Goal: Information Seeking & Learning: Compare options

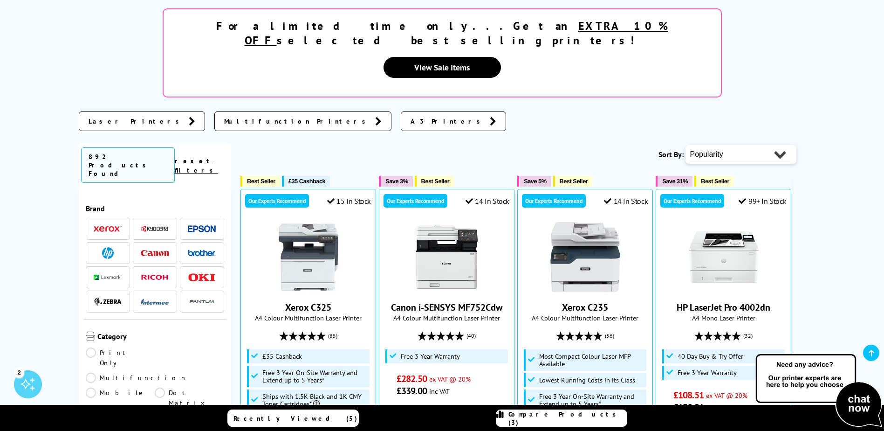
scroll to position [186, 0]
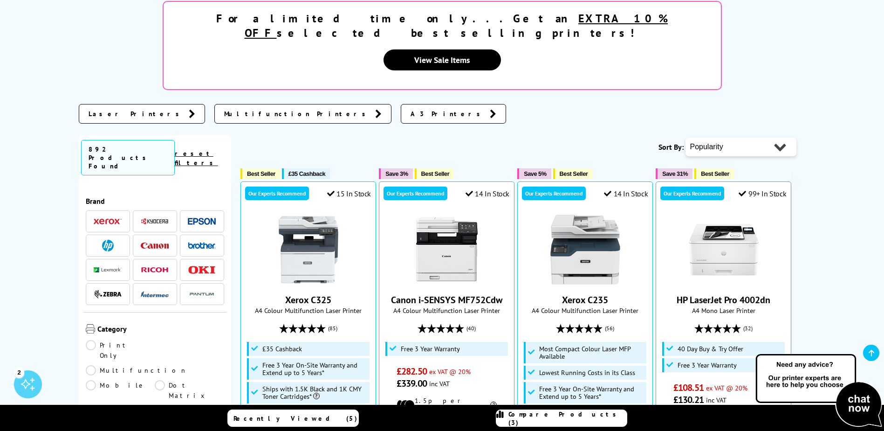
click at [411, 109] on span "A3 Printers" at bounding box center [448, 113] width 75 height 9
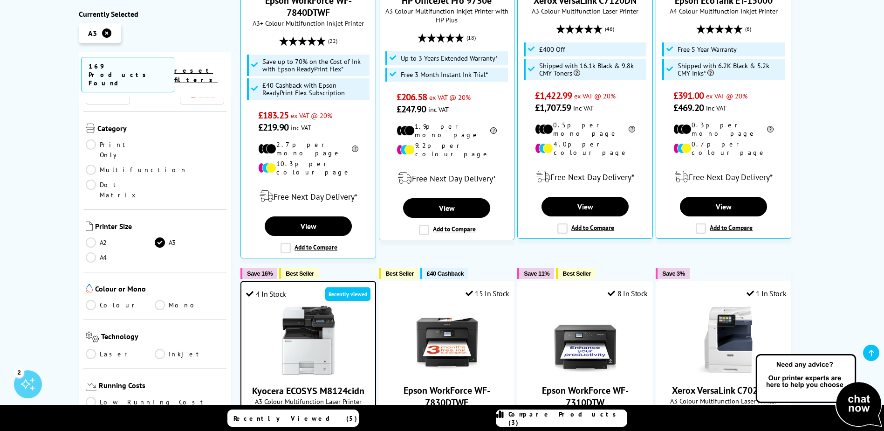
scroll to position [140, 0]
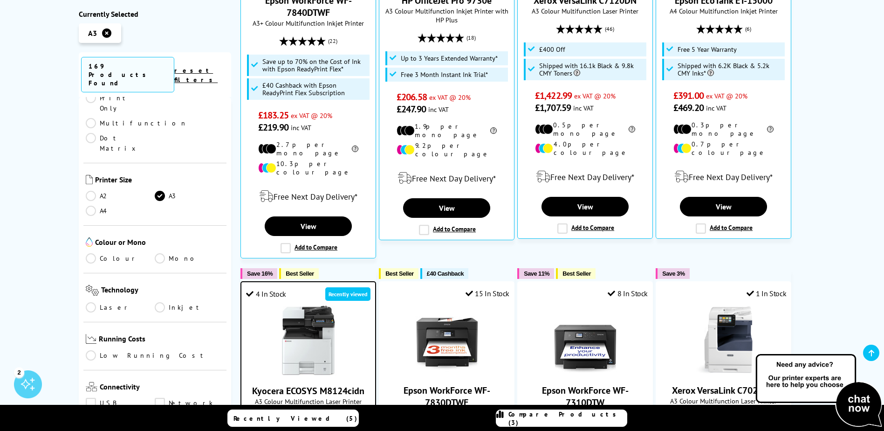
click at [103, 253] on link "Colour" at bounding box center [120, 258] width 69 height 10
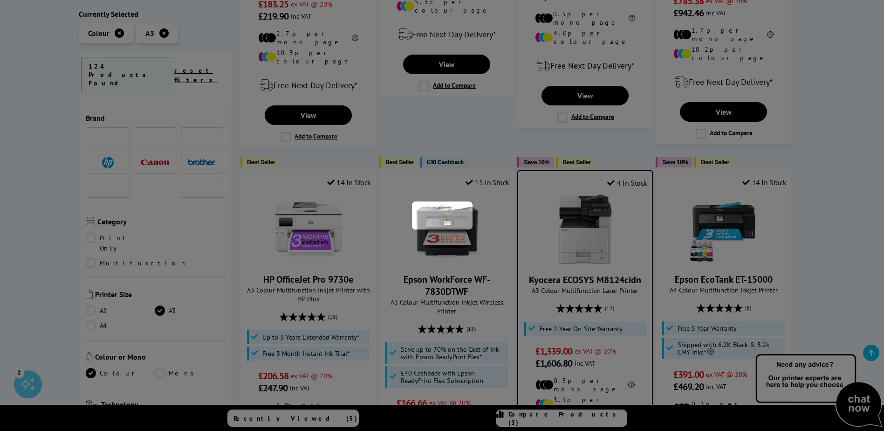
scroll to position [140, 0]
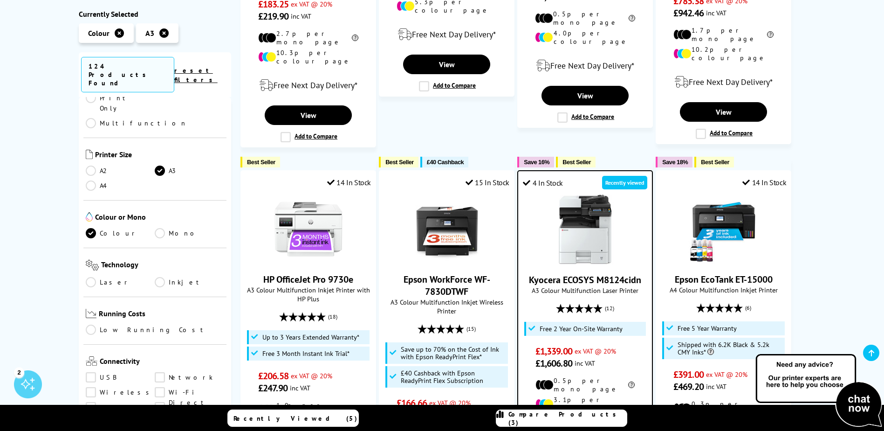
click at [109, 277] on link "Laser" at bounding box center [120, 282] width 69 height 10
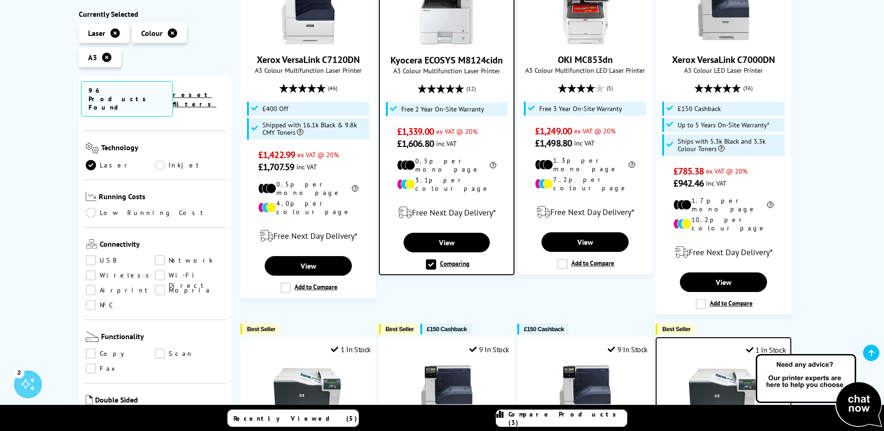
scroll to position [280, 0]
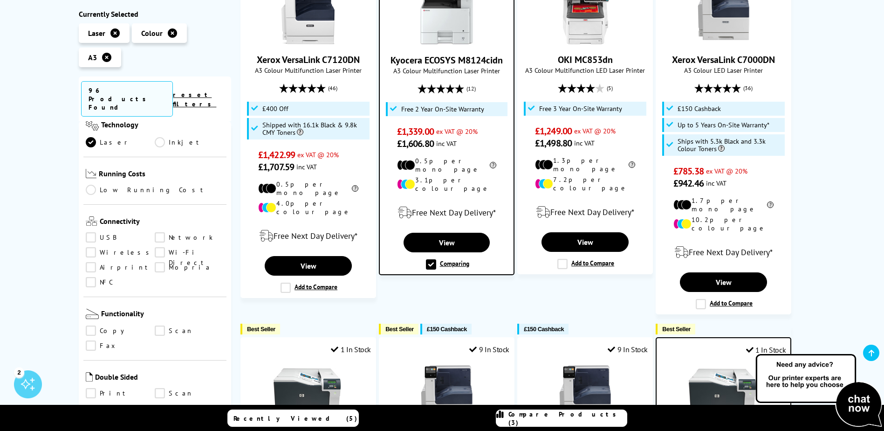
click at [182, 233] on link "Network" at bounding box center [189, 238] width 69 height 10
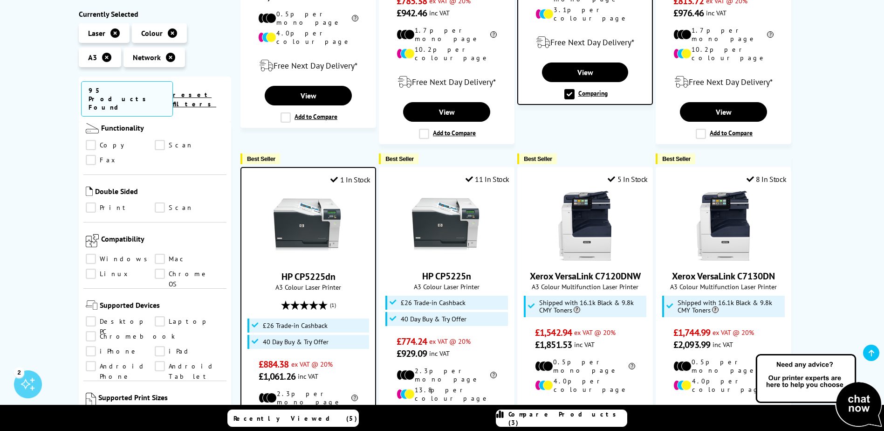
scroll to position [466, 0]
click at [111, 253] on link "Windows" at bounding box center [120, 258] width 69 height 10
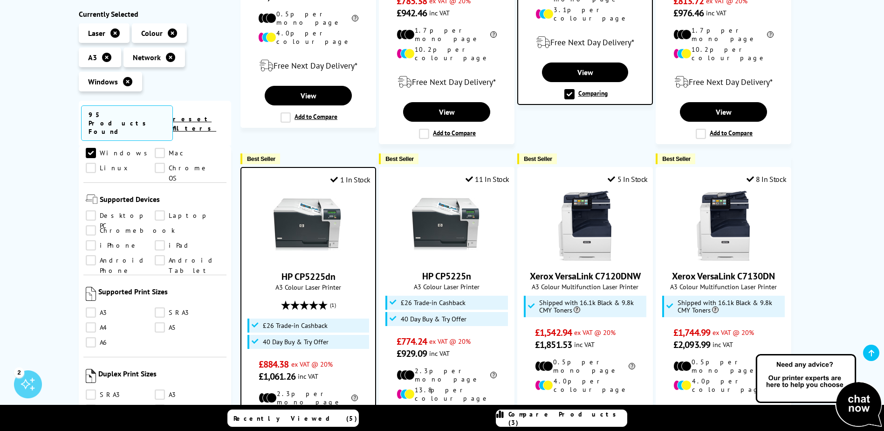
scroll to position [606, 0]
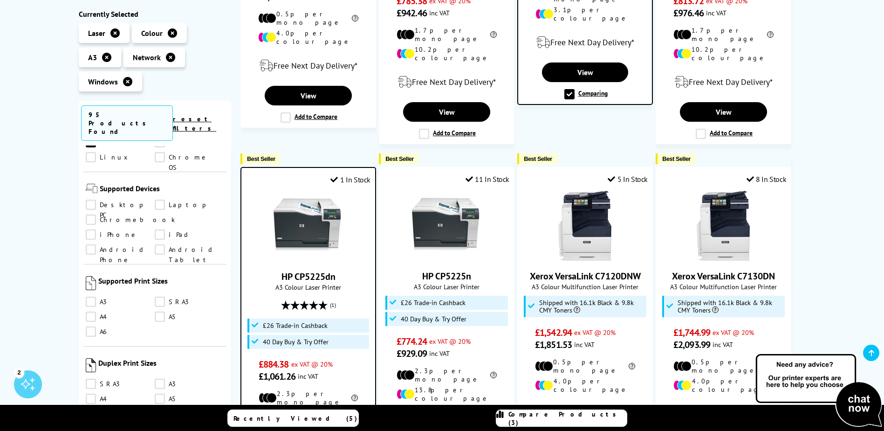
click at [103, 297] on link "A3" at bounding box center [120, 302] width 69 height 10
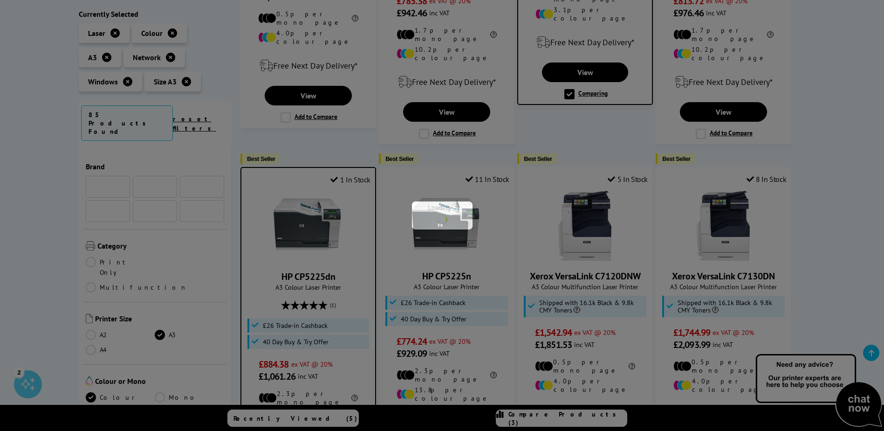
scroll to position [606, 0]
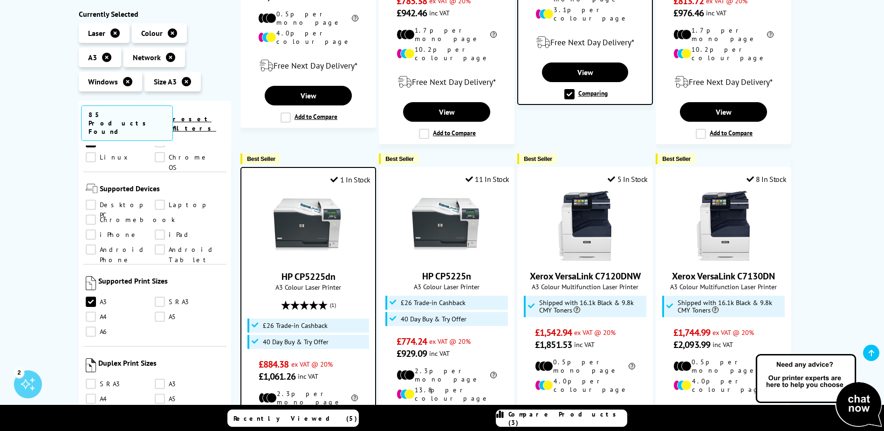
click at [103, 312] on link "A4" at bounding box center [120, 317] width 69 height 10
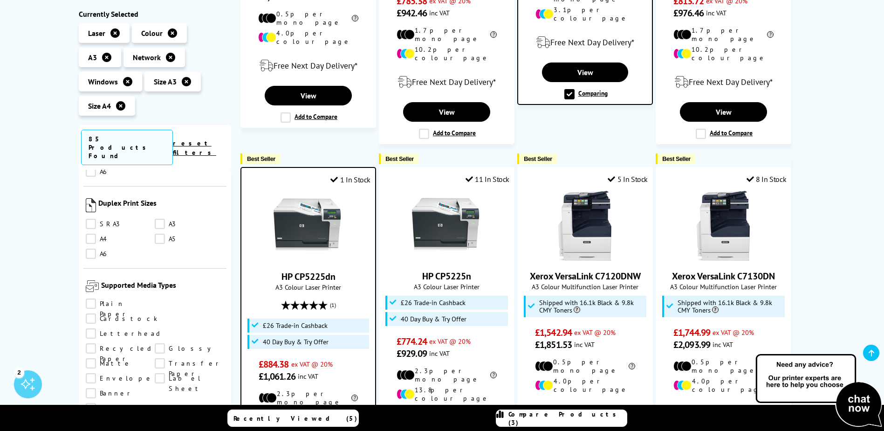
scroll to position [793, 0]
click at [104, 232] on link "A4" at bounding box center [120, 237] width 69 height 10
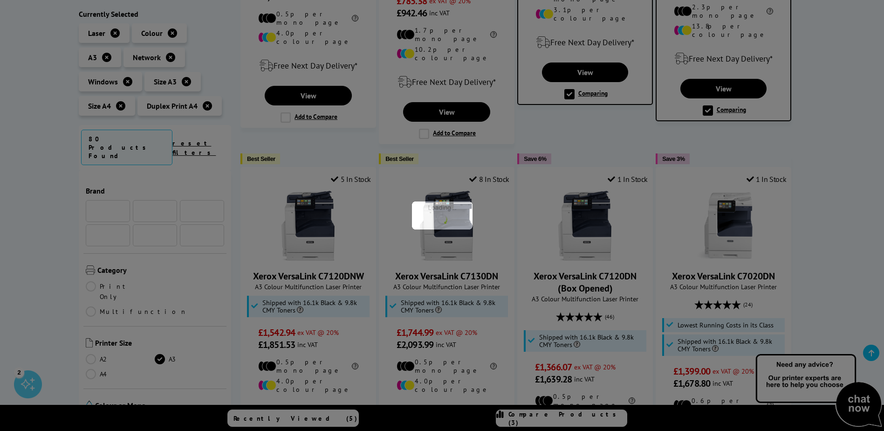
scroll to position [793, 0]
click at [167, 217] on link "A3" at bounding box center [189, 222] width 69 height 10
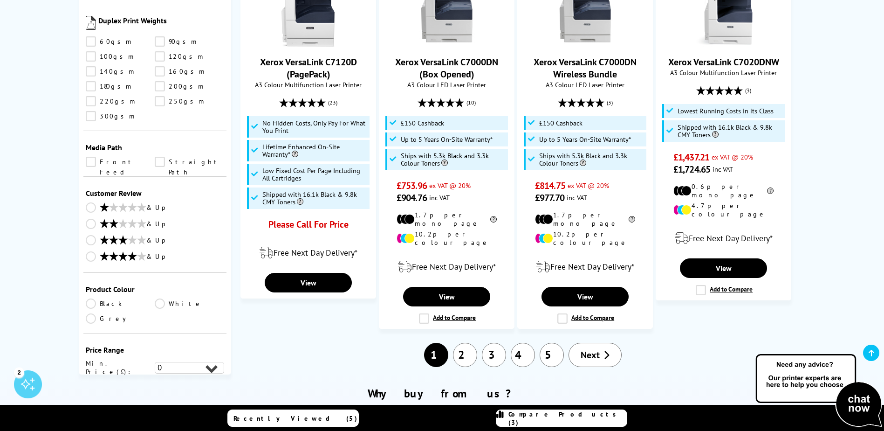
scroll to position [1026, 0]
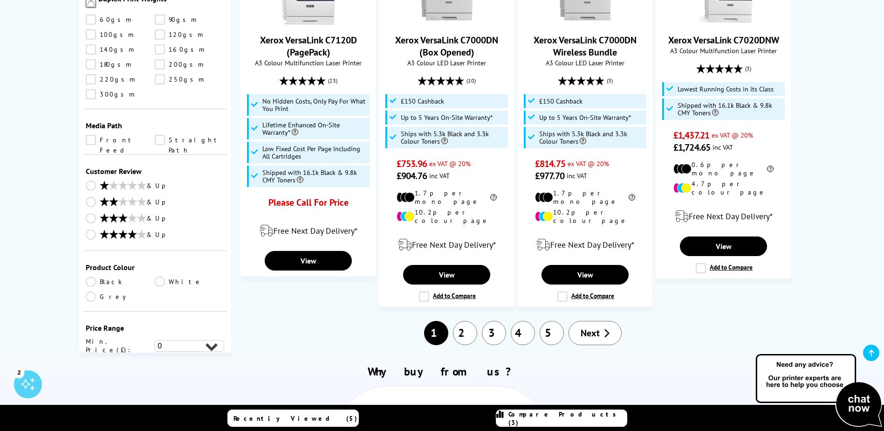
click at [211, 357] on select "0 100 200 300 400 500 600 700 800 900 1000 2000 3000 4000 5000 6000 8000 10000 …" at bounding box center [189, 363] width 69 height 12
select select "12000"
click at [155, 357] on select "0 100 200 300 400 500 600 700 800 900 1000 2000 3000 4000 5000 6000 8000 10000 …" at bounding box center [189, 363] width 69 height 12
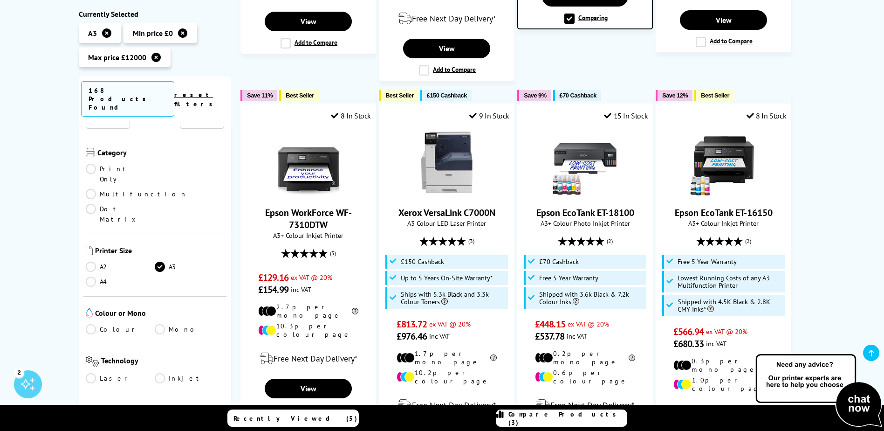
scroll to position [886, 0]
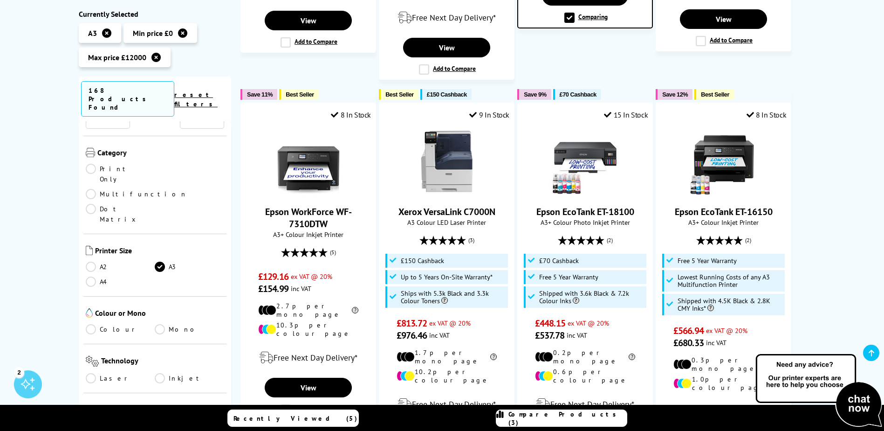
click at [110, 324] on link "Colour" at bounding box center [120, 329] width 69 height 10
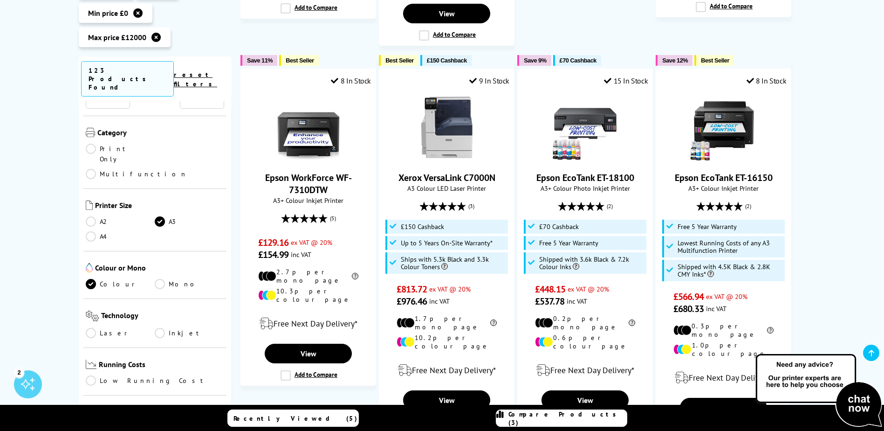
scroll to position [979, 0]
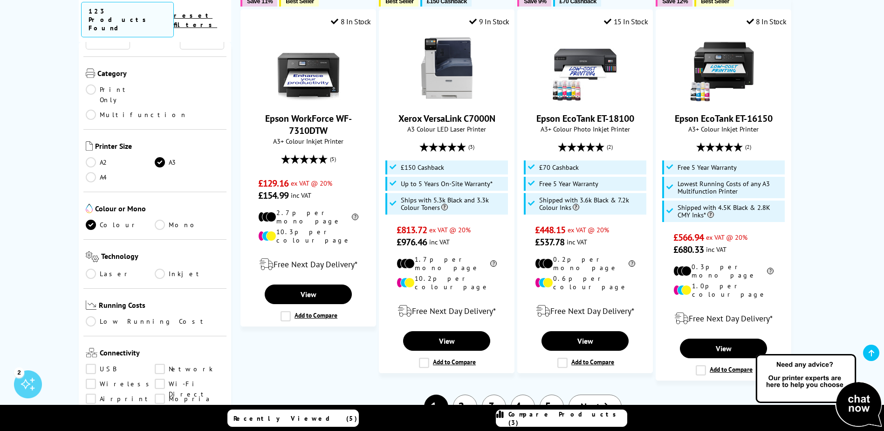
click at [109, 269] on link "Laser" at bounding box center [120, 274] width 69 height 10
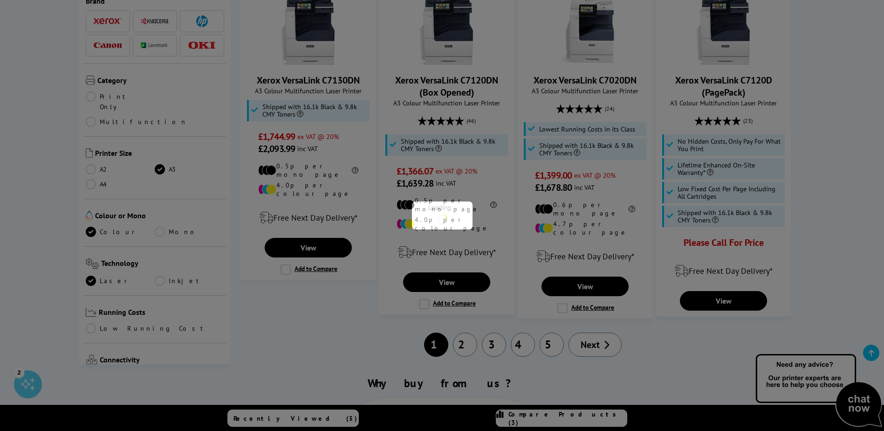
scroll to position [93, 0]
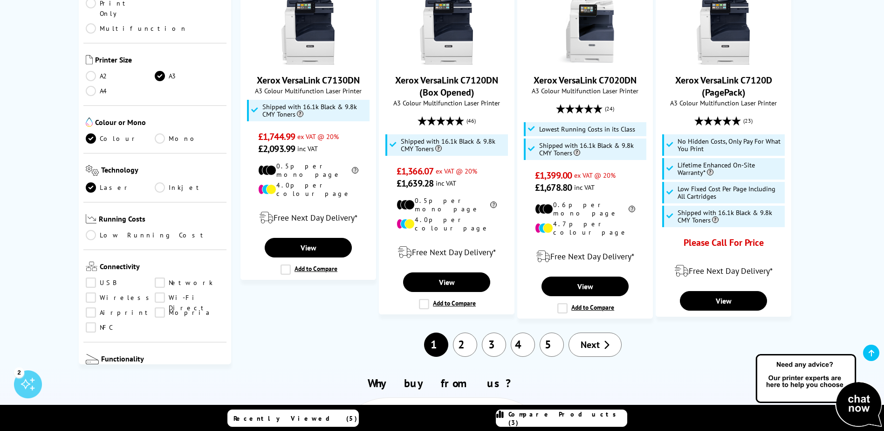
click at [167, 277] on link "Network" at bounding box center [189, 282] width 69 height 10
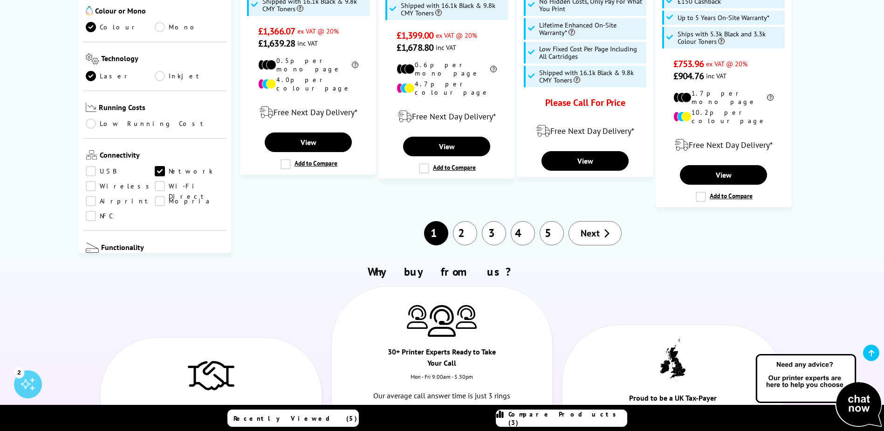
scroll to position [186, 0]
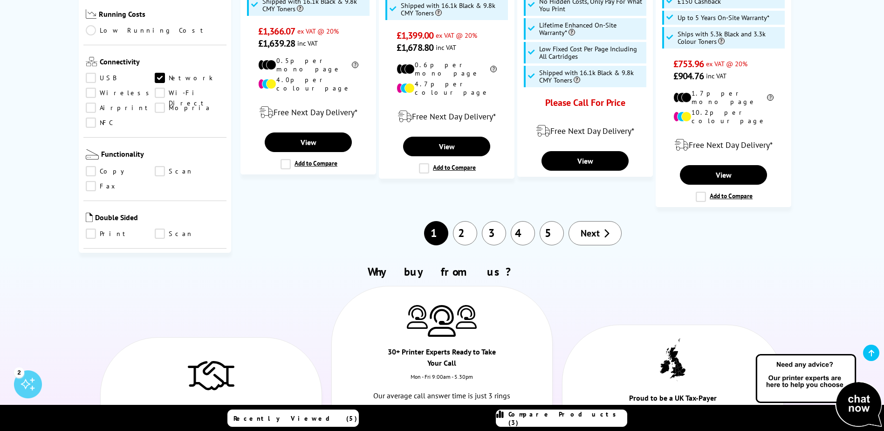
click at [107, 228] on link "Print" at bounding box center [120, 233] width 69 height 10
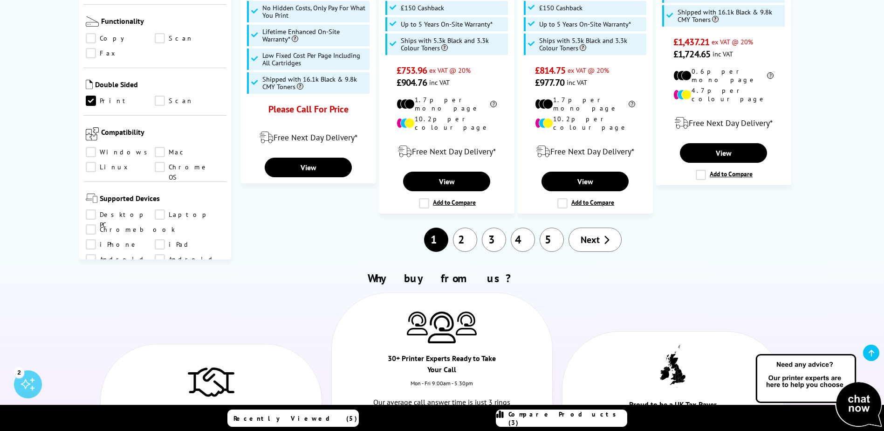
scroll to position [326, 0]
click at [114, 146] on link "Windows" at bounding box center [120, 151] width 69 height 10
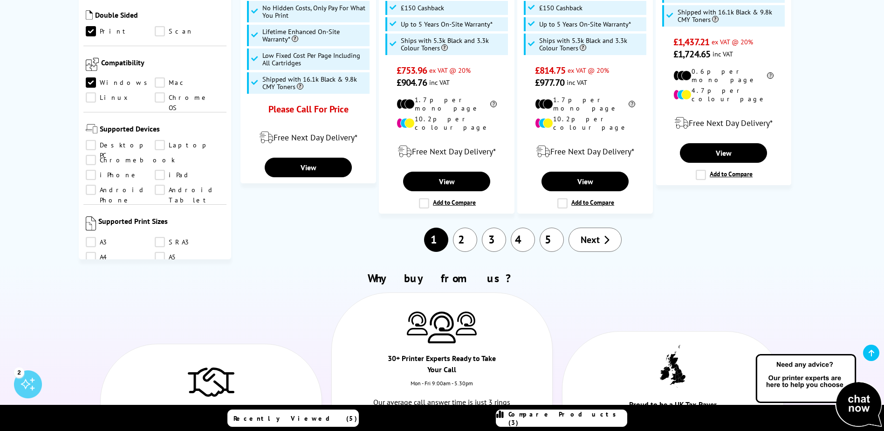
scroll to position [420, 0]
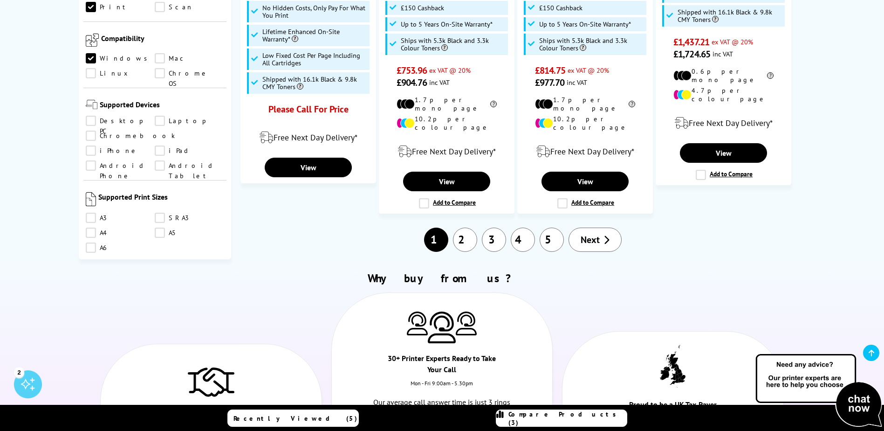
click at [103, 213] on link "A3" at bounding box center [120, 218] width 69 height 10
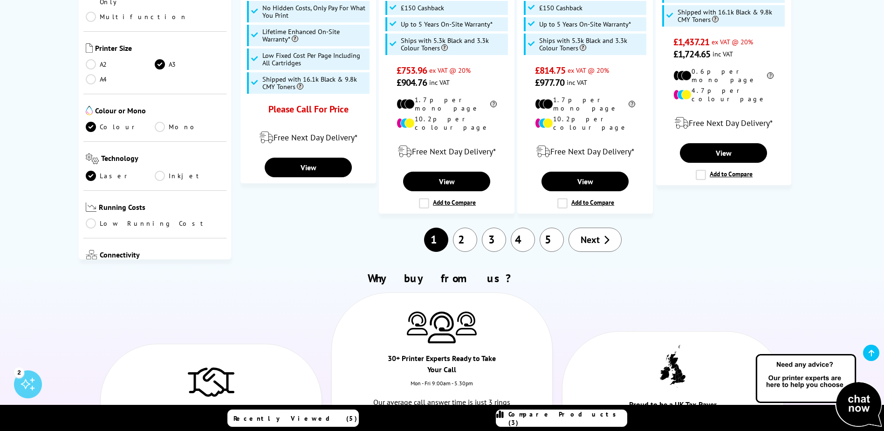
scroll to position [420, 0]
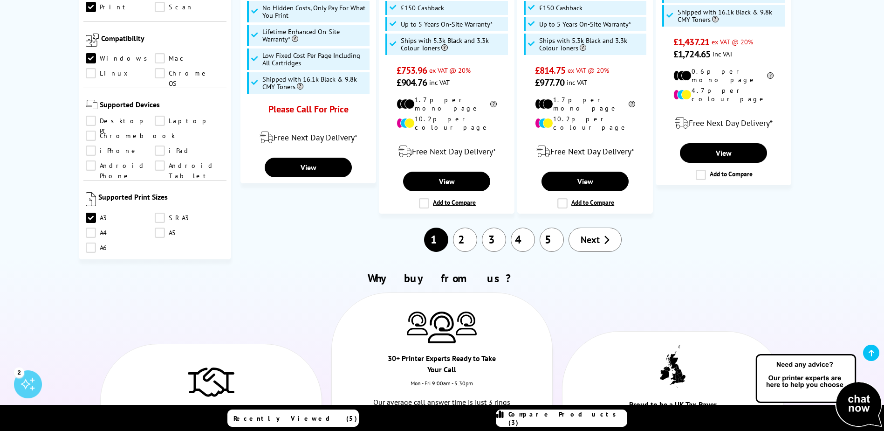
click at [101, 228] on link "A4" at bounding box center [120, 233] width 69 height 10
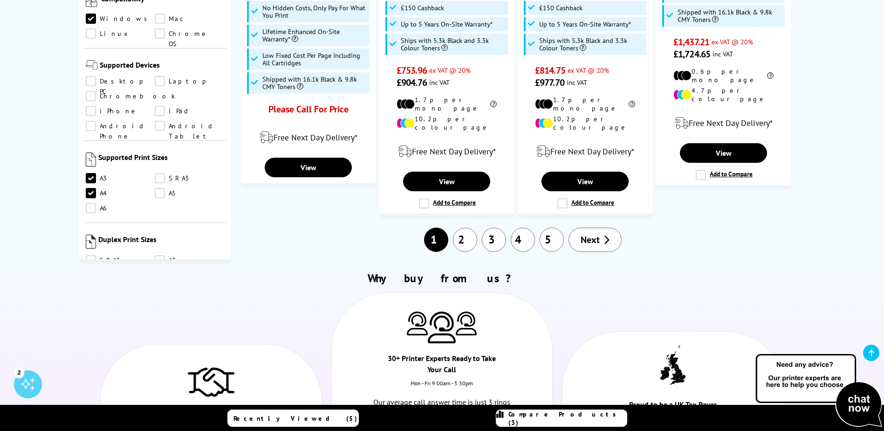
scroll to position [513, 0]
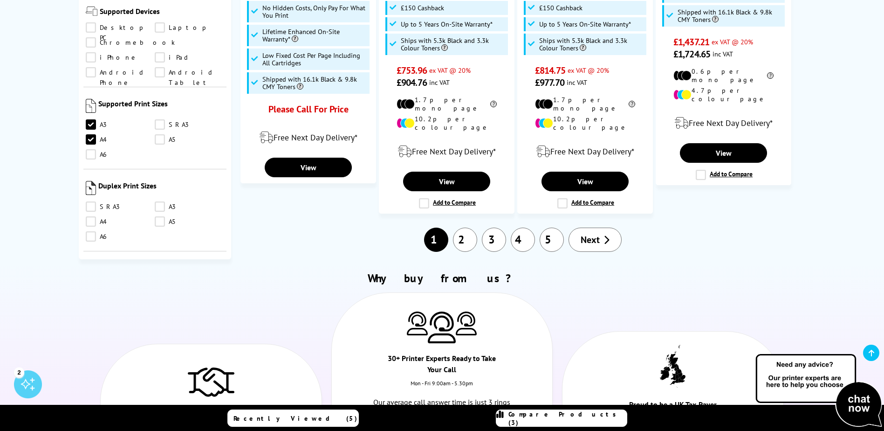
click at [104, 216] on link "A4" at bounding box center [120, 221] width 69 height 10
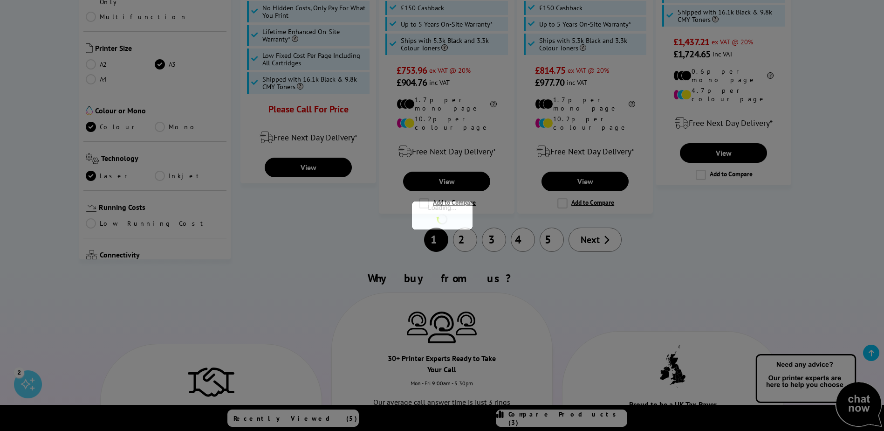
scroll to position [513, 0]
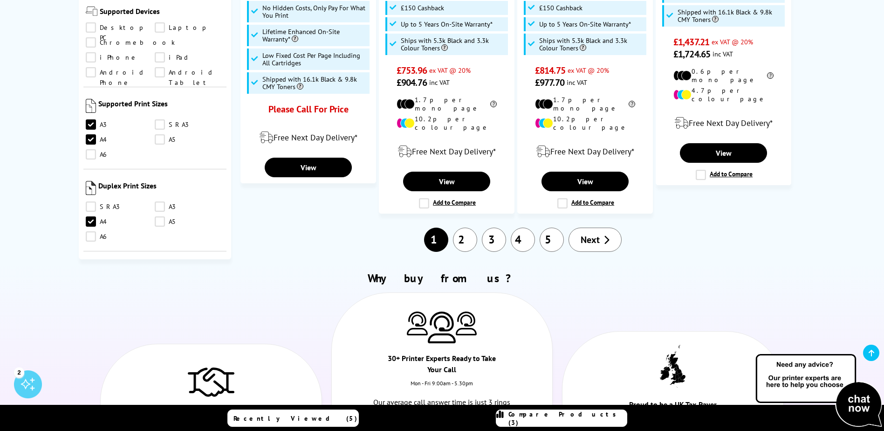
click at [166, 201] on link "A3" at bounding box center [189, 206] width 69 height 10
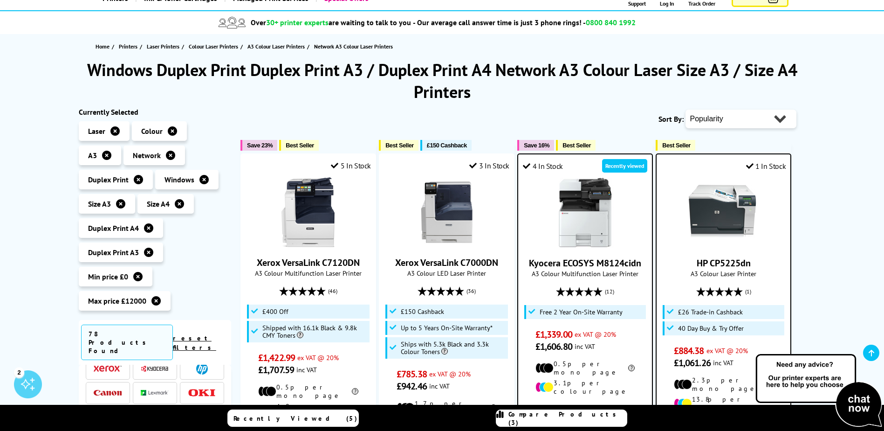
scroll to position [140, 0]
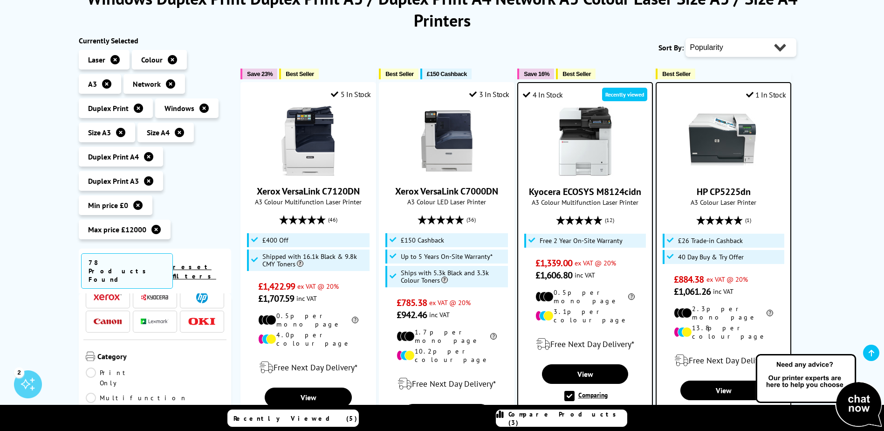
click at [569, 391] on label "Comparing" at bounding box center [586, 396] width 43 height 10
click at [0, 0] on input "Comparing" at bounding box center [0, 0] width 0 height 0
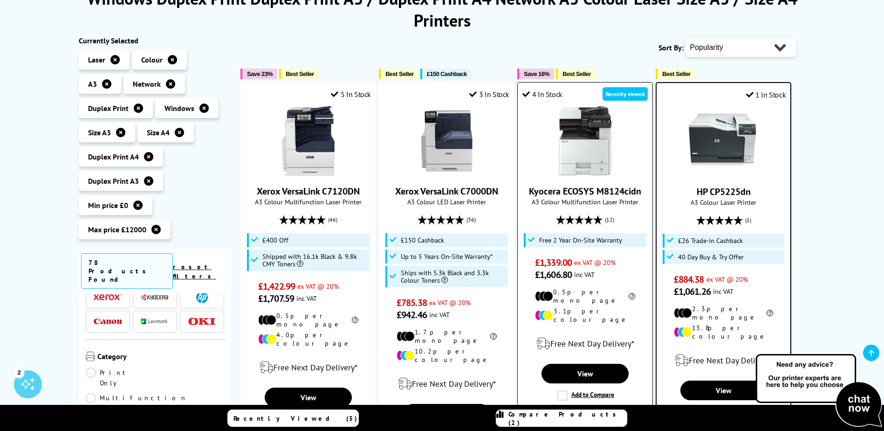
click at [565, 390] on label "Add to Compare" at bounding box center [586, 395] width 57 height 10
click at [0, 0] on input "Add to Compare" at bounding box center [0, 0] width 0 height 0
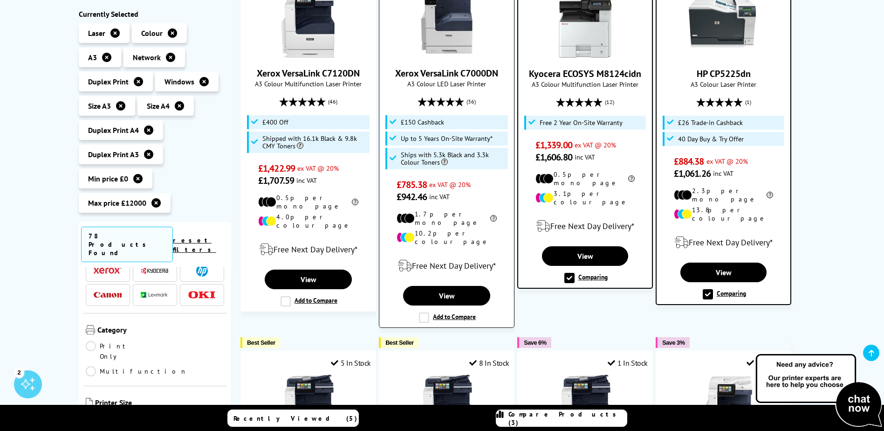
scroll to position [280, 0]
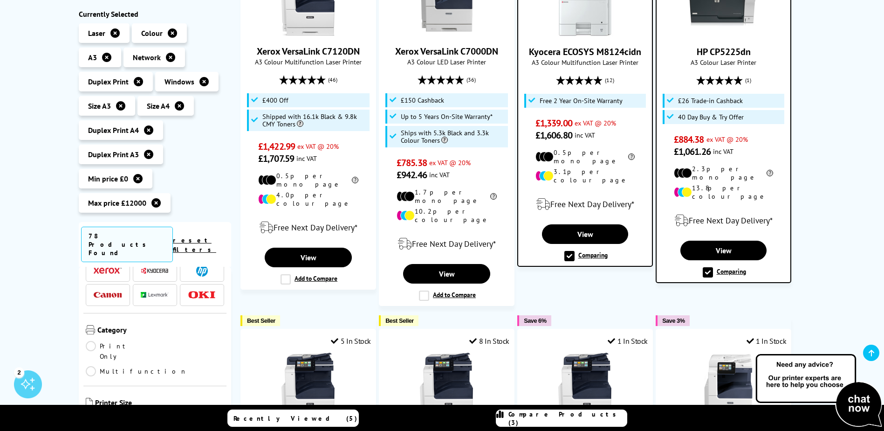
click at [711, 267] on label "Comparing" at bounding box center [724, 272] width 43 height 10
click at [0, 0] on input "Comparing" at bounding box center [0, 0] width 0 height 0
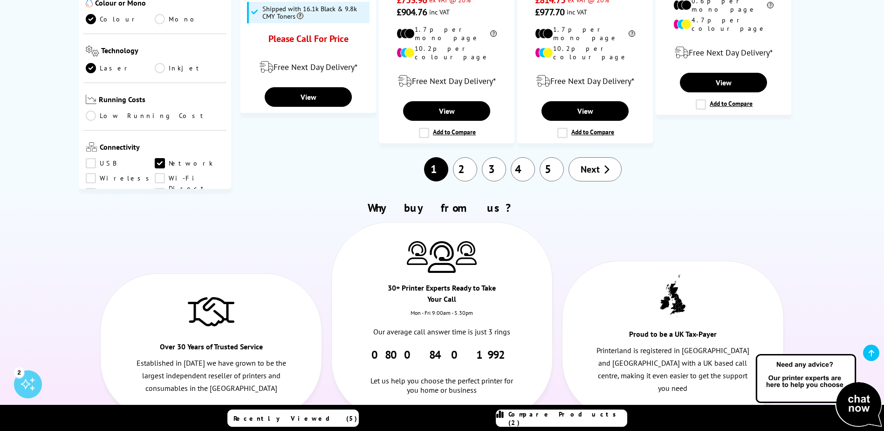
scroll to position [1212, 0]
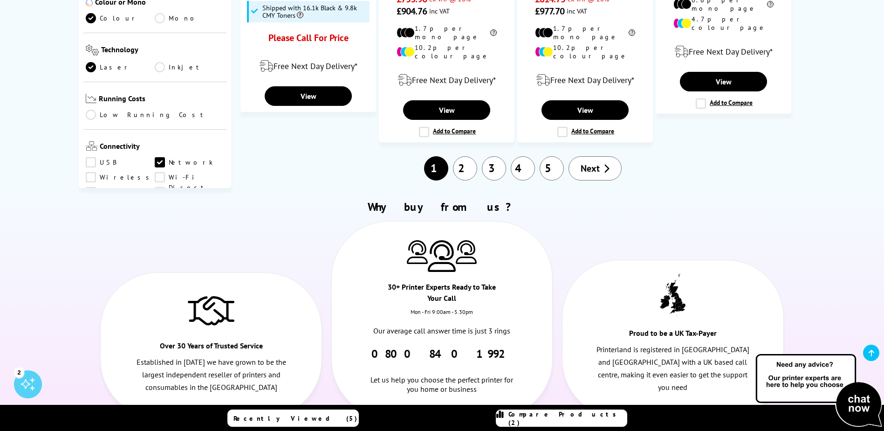
click at [463, 156] on link "2" at bounding box center [465, 168] width 24 height 24
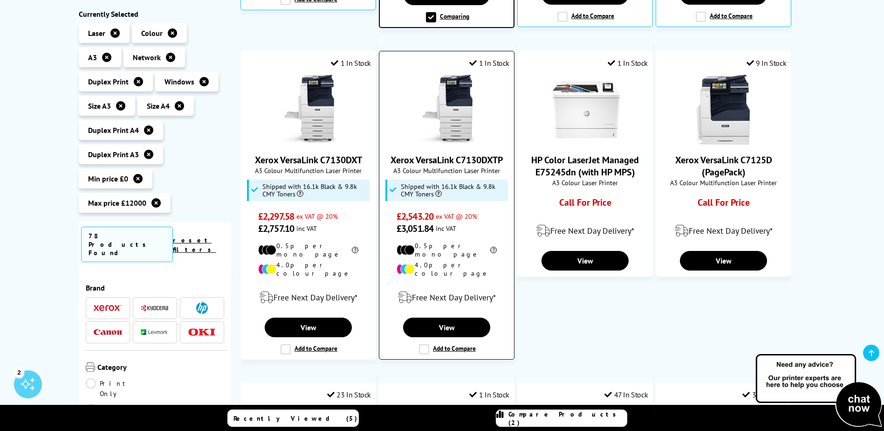
scroll to position [186, 0]
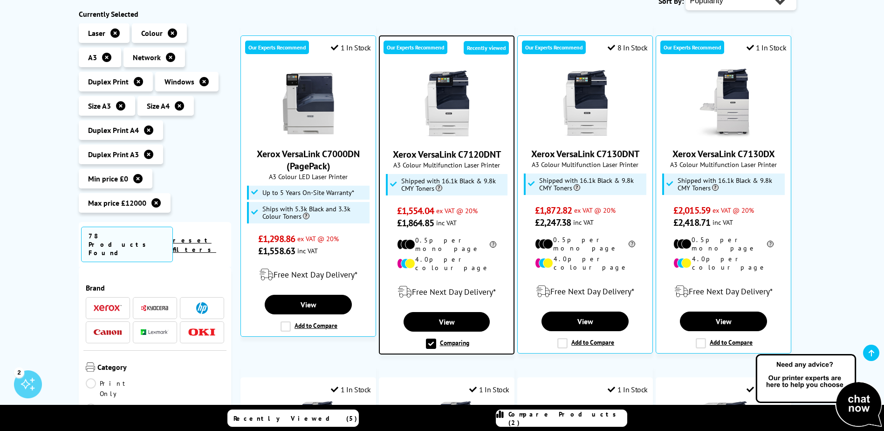
click at [432, 338] on label "Comparing" at bounding box center [447, 343] width 43 height 10
click at [0, 0] on input "Comparing" at bounding box center [0, 0] width 0 height 0
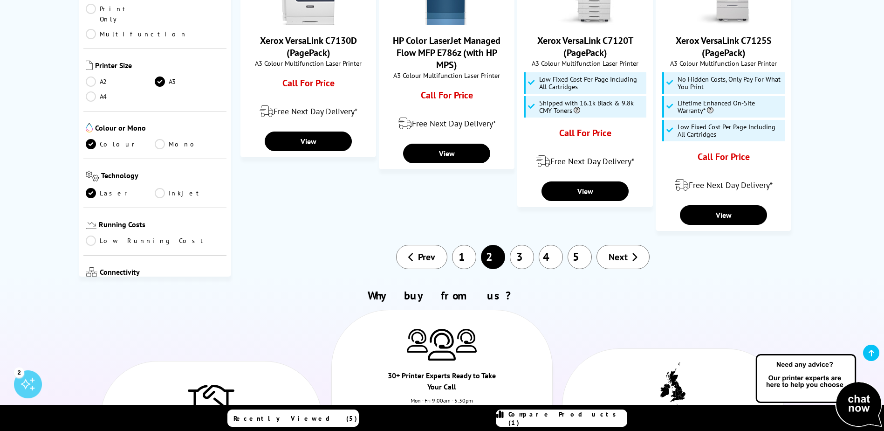
scroll to position [979, 0]
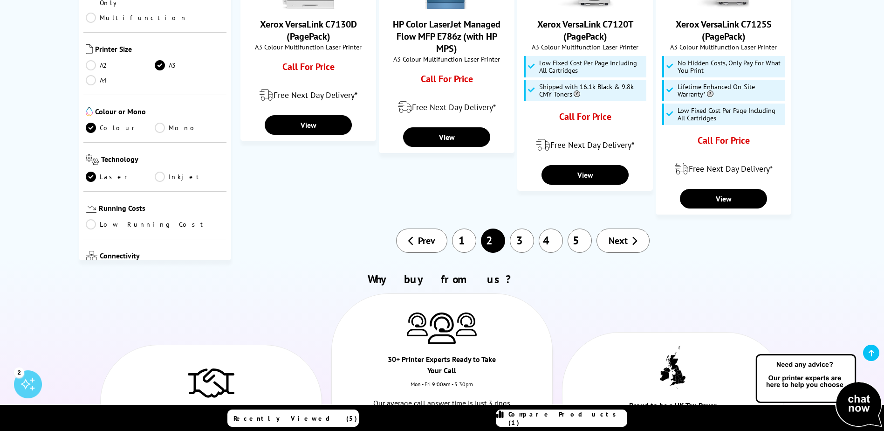
click at [520, 228] on link "3" at bounding box center [522, 240] width 24 height 24
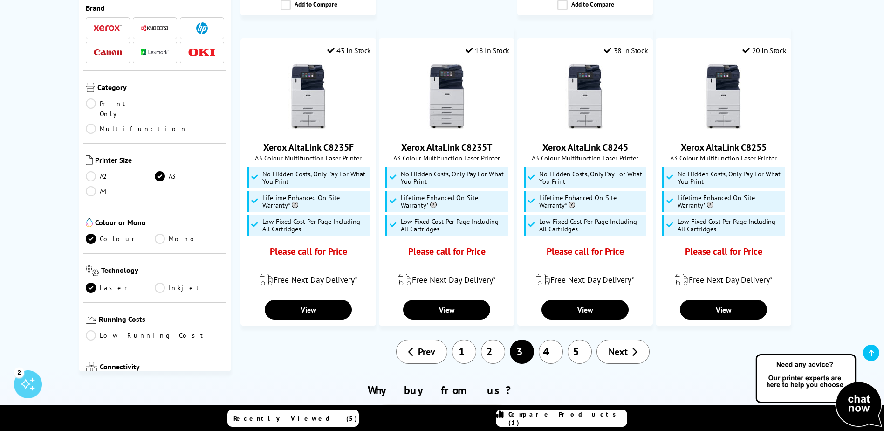
scroll to position [932, 0]
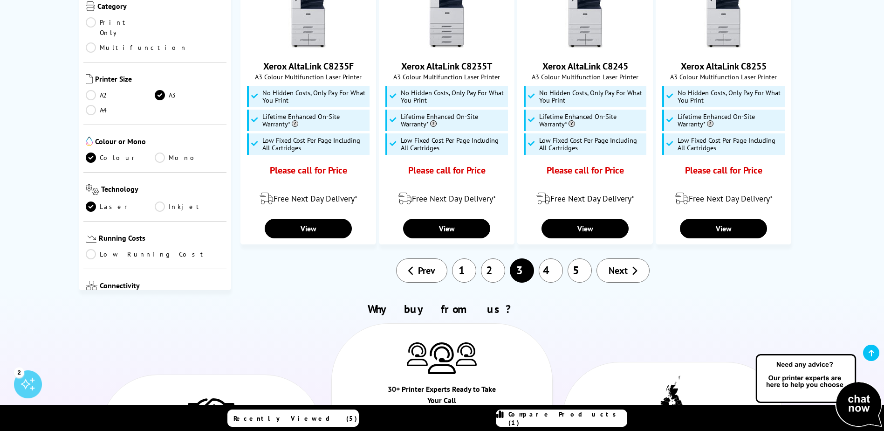
click at [549, 258] on link "4" at bounding box center [551, 270] width 24 height 24
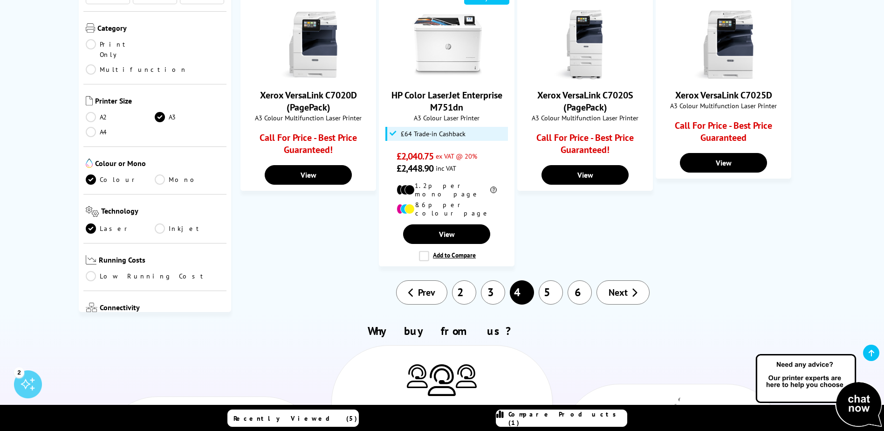
scroll to position [932, 0]
click at [552, 280] on link "5" at bounding box center [551, 292] width 24 height 24
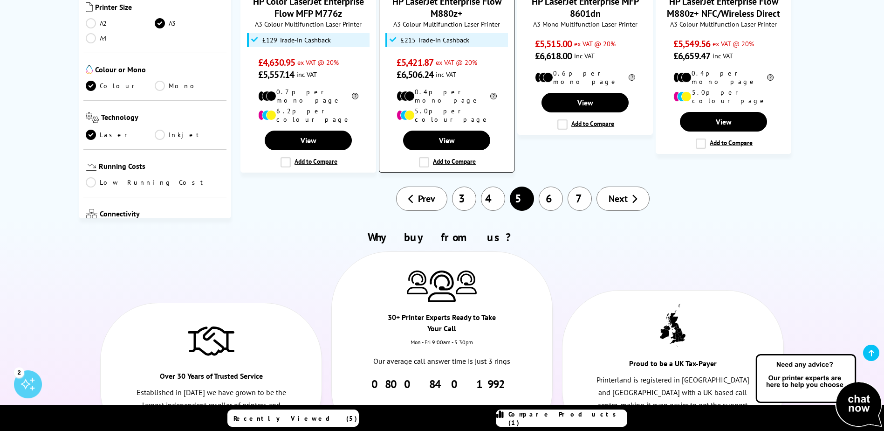
scroll to position [886, 0]
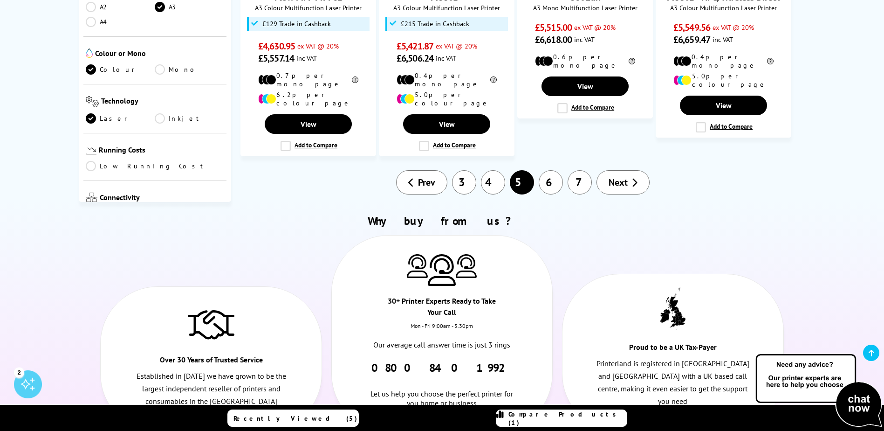
click at [554, 170] on link "6" at bounding box center [551, 182] width 24 height 24
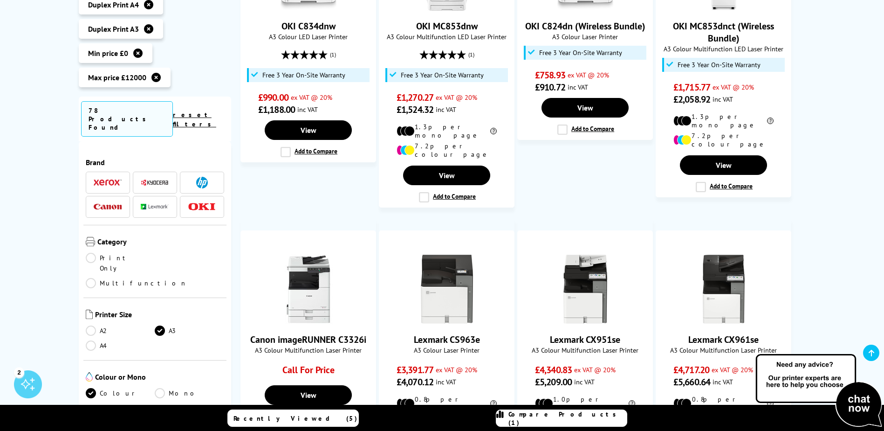
scroll to position [606, 0]
